Goal: Find specific page/section: Find specific page/section

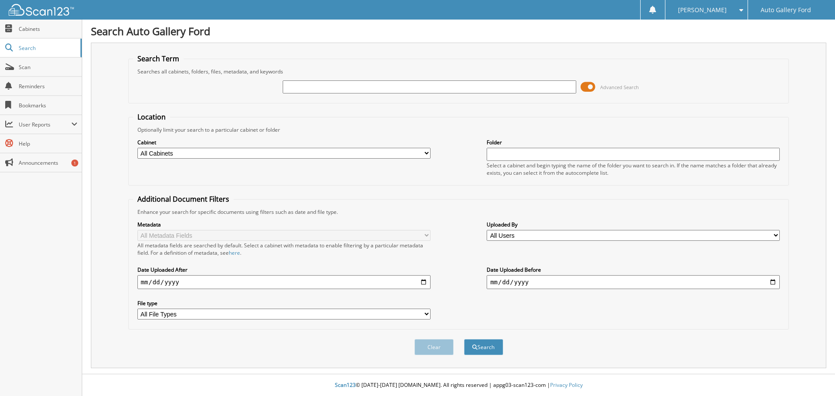
click at [339, 89] on input "text" at bounding box center [429, 86] width 293 height 13
type input "[PERSON_NAME]"
click at [464, 339] on button "Search" at bounding box center [483, 347] width 39 height 16
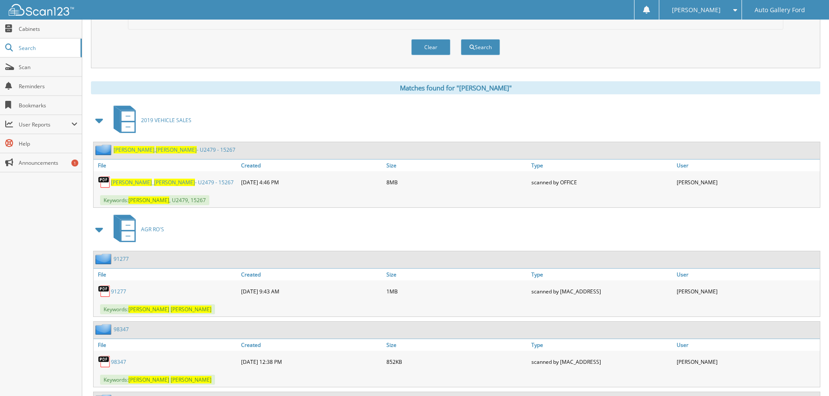
scroll to position [304, 0]
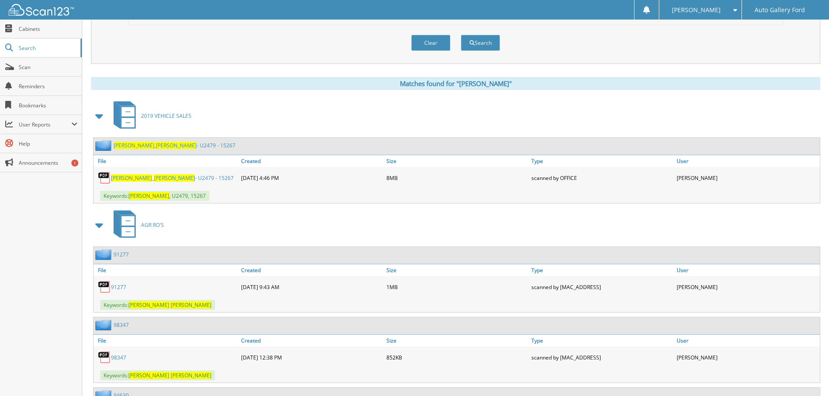
click at [126, 177] on span "[PERSON_NAME]" at bounding box center [131, 177] width 41 height 7
